Goal: Task Accomplishment & Management: Manage account settings

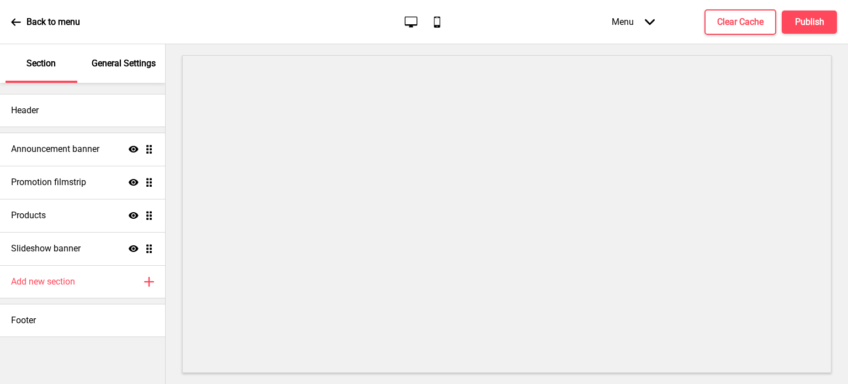
click at [642, 22] on div "Menu Arrow down" at bounding box center [633, 22] width 65 height 33
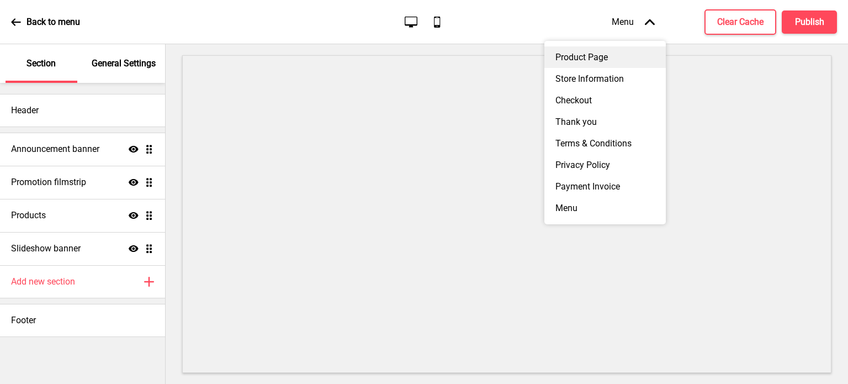
click at [601, 57] on div "Product Page" at bounding box center [604, 57] width 121 height 22
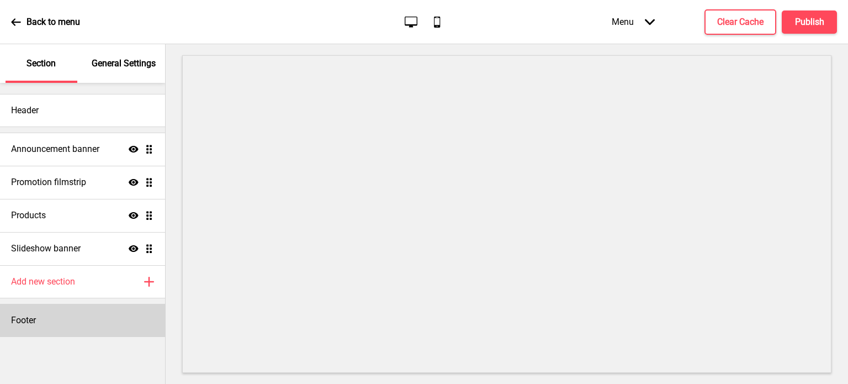
click at [98, 319] on div "Footer" at bounding box center [82, 320] width 165 height 33
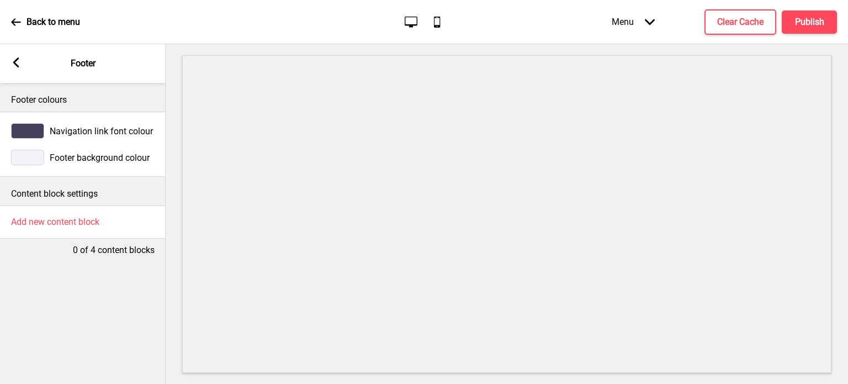
click at [71, 188] on p "Content block settings" at bounding box center [83, 194] width 144 height 12
click at [13, 64] on rect at bounding box center [16, 62] width 10 height 10
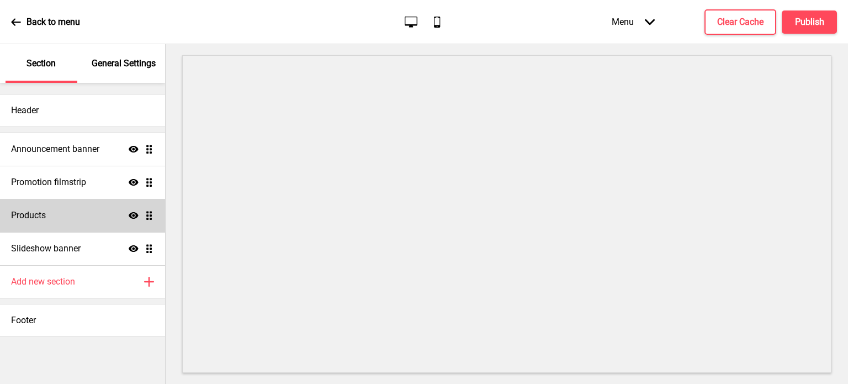
click at [67, 214] on div "Products Show Drag" at bounding box center [82, 215] width 165 height 33
select select "side"
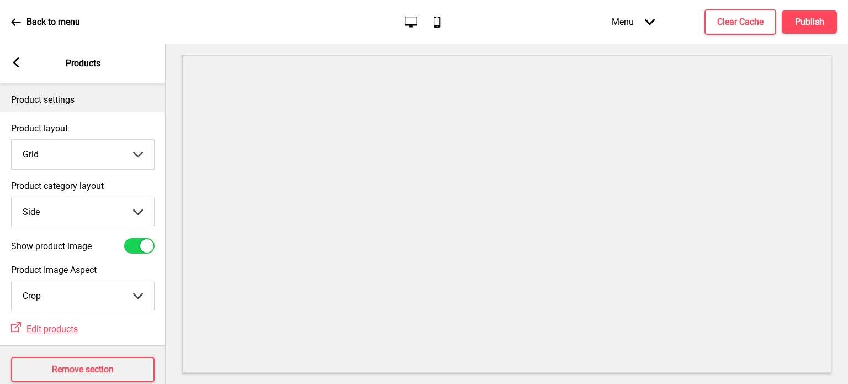
scroll to position [28, 0]
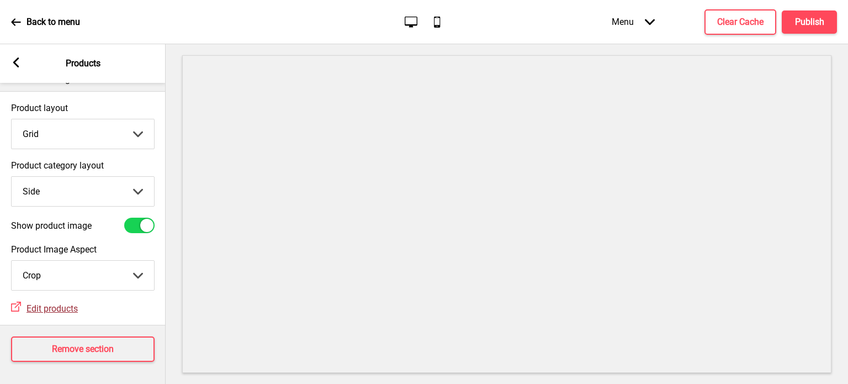
click at [63, 303] on span "Edit products" at bounding box center [51, 308] width 51 height 10
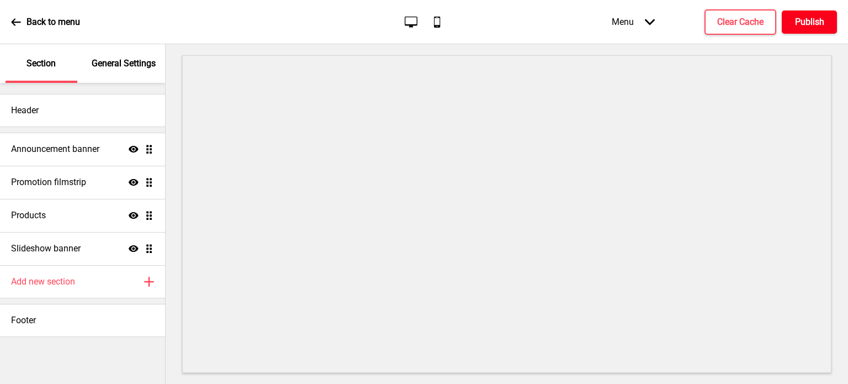
click at [809, 22] on h4 "Publish" at bounding box center [809, 22] width 29 height 12
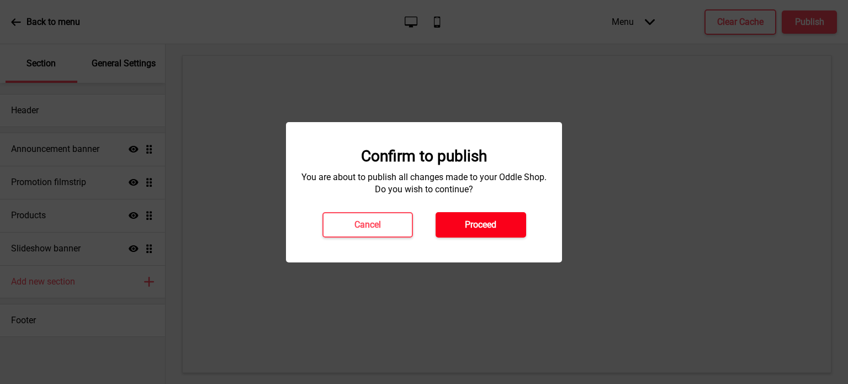
click at [490, 224] on h4 "Proceed" at bounding box center [480, 225] width 31 height 12
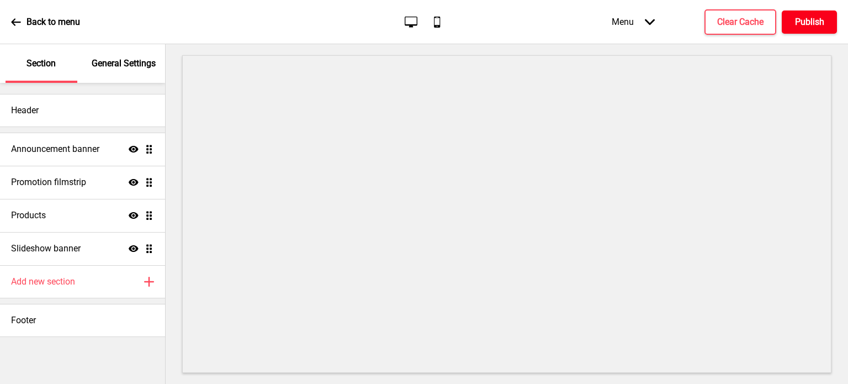
click at [813, 22] on h4 "Publish" at bounding box center [809, 22] width 29 height 12
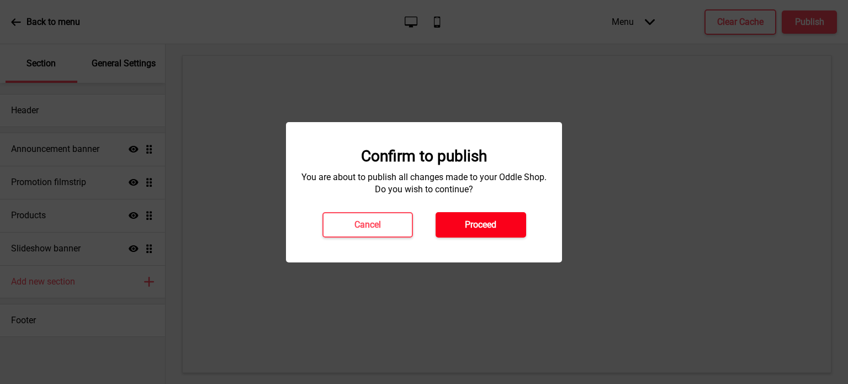
click at [479, 222] on h4 "Proceed" at bounding box center [480, 225] width 31 height 12
